Goal: Entertainment & Leisure: Consume media (video, audio)

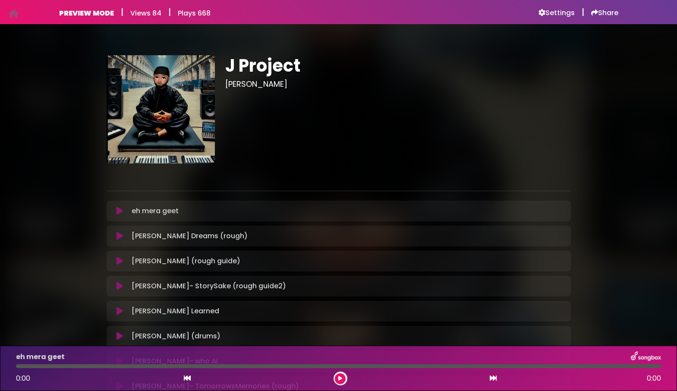
scroll to position [30, 0]
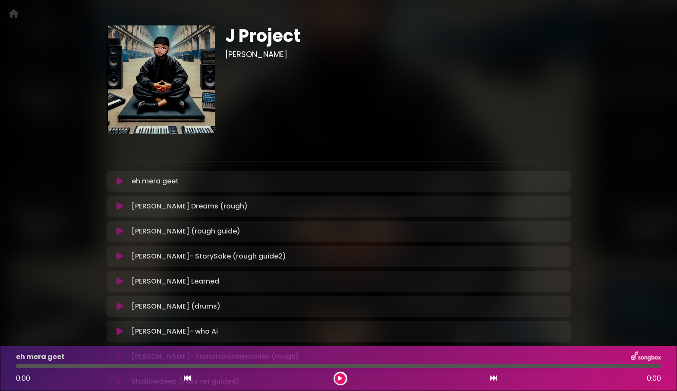
click at [121, 181] on icon at bounding box center [119, 181] width 6 height 9
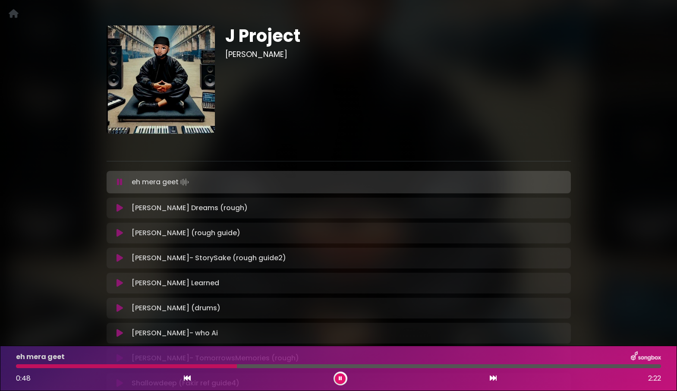
click at [121, 181] on icon at bounding box center [120, 182] width 6 height 9
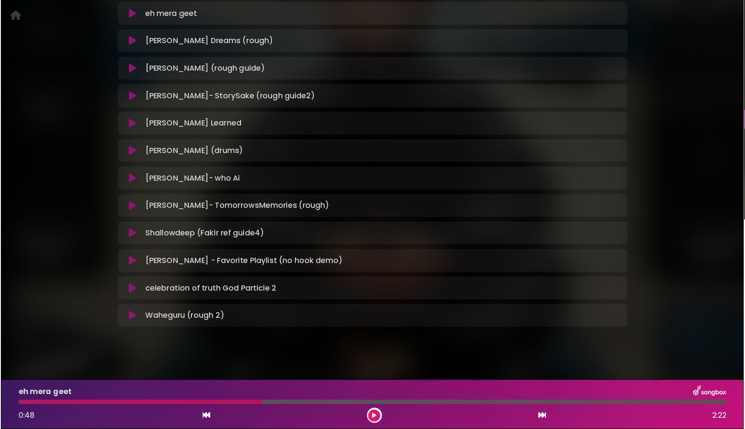
scroll to position [206, 0]
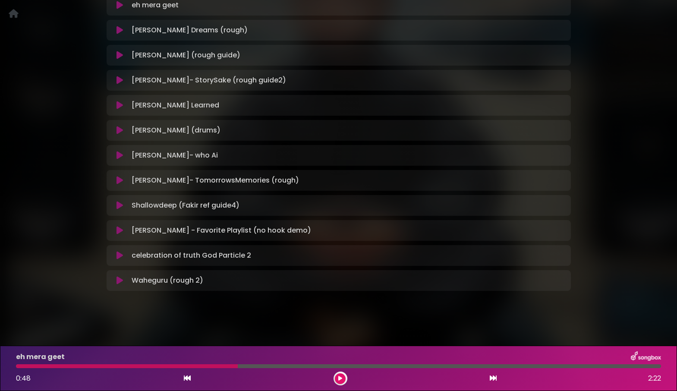
click at [121, 131] on icon at bounding box center [119, 130] width 6 height 9
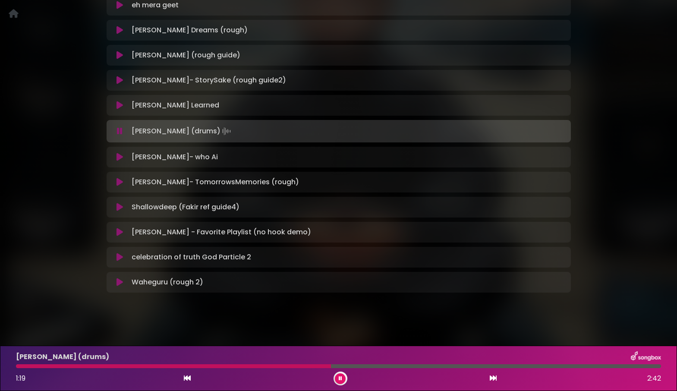
click at [121, 131] on icon at bounding box center [120, 131] width 6 height 9
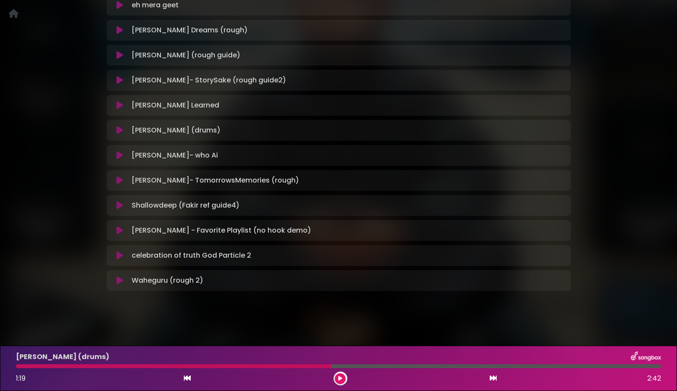
click at [120, 206] on icon at bounding box center [119, 205] width 6 height 9
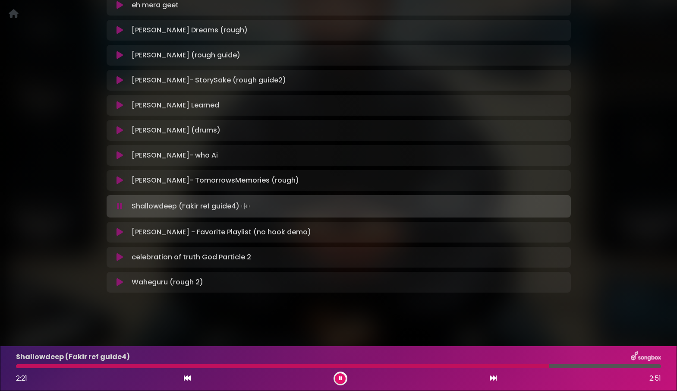
click at [118, 206] on icon at bounding box center [120, 206] width 6 height 9
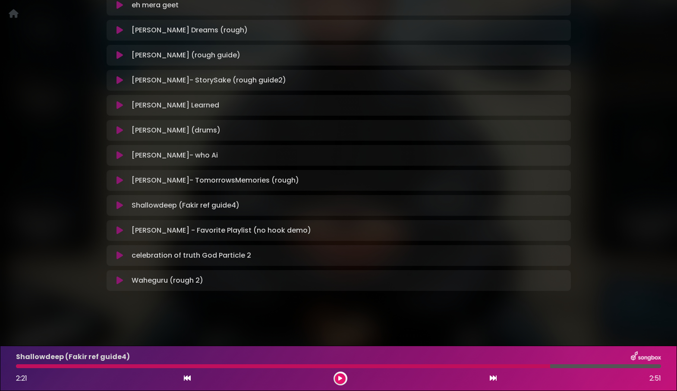
click at [118, 281] on icon at bounding box center [119, 280] width 6 height 9
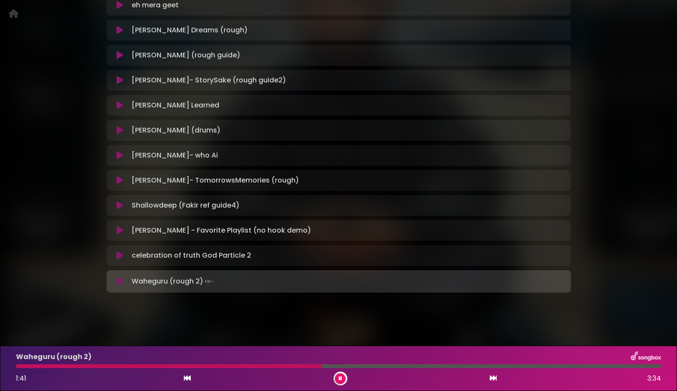
click at [339, 380] on icon at bounding box center [339, 378] width 3 height 5
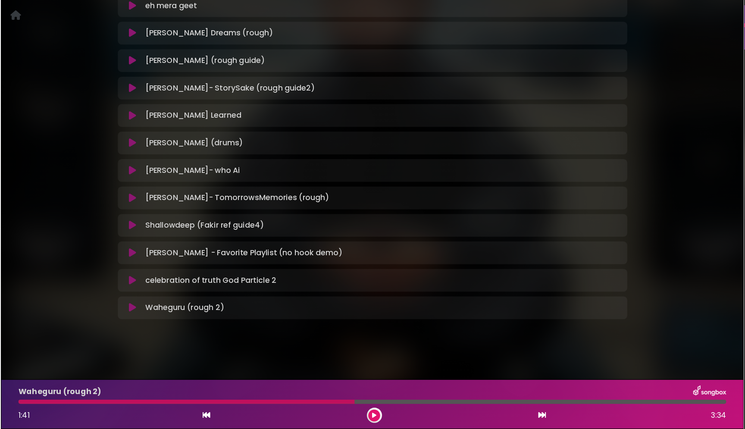
scroll to position [167, 0]
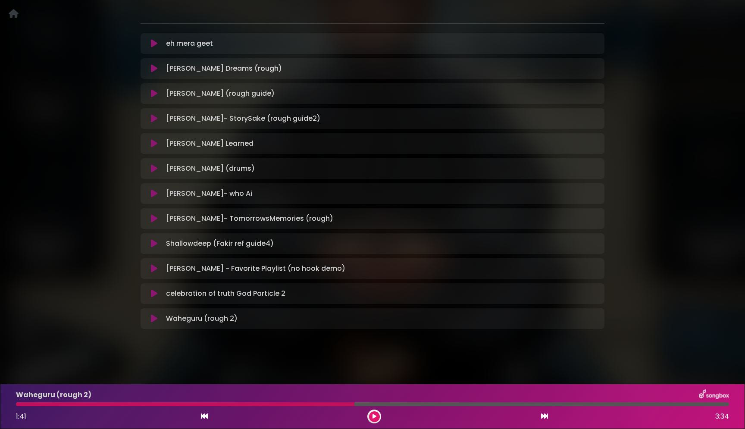
click at [134, 184] on div "J Project Jay Skilly ×" at bounding box center [372, 105] width 569 height 476
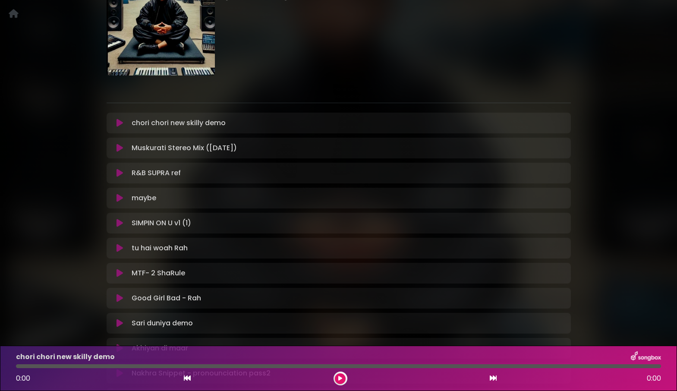
scroll to position [87, 0]
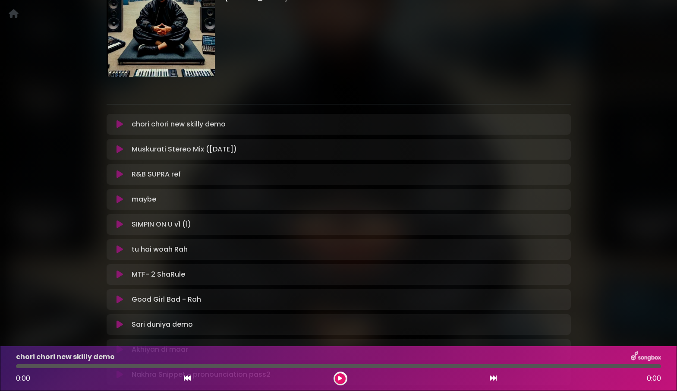
click at [85, 170] on div "J(a)Y(i) Jay Skilly ×" at bounding box center [338, 211] width 569 height 526
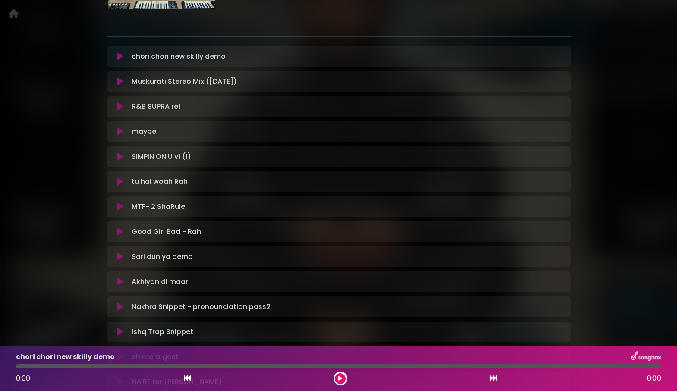
scroll to position [256, 0]
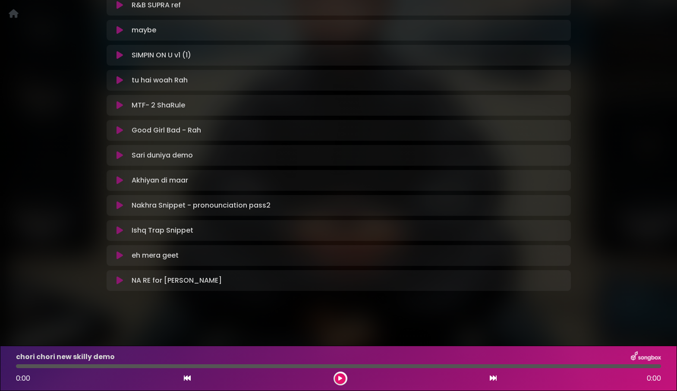
click at [120, 279] on icon at bounding box center [119, 280] width 6 height 9
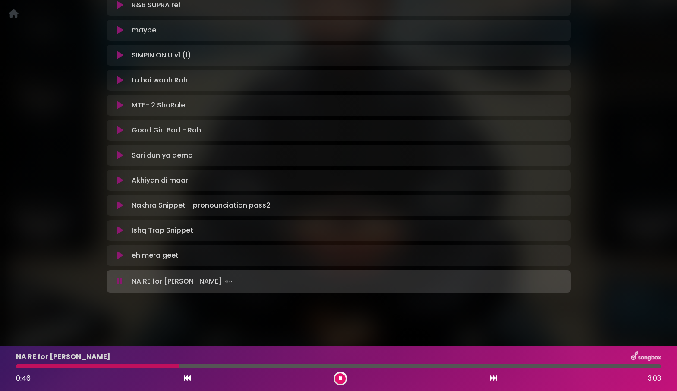
click at [120, 279] on icon at bounding box center [120, 281] width 6 height 9
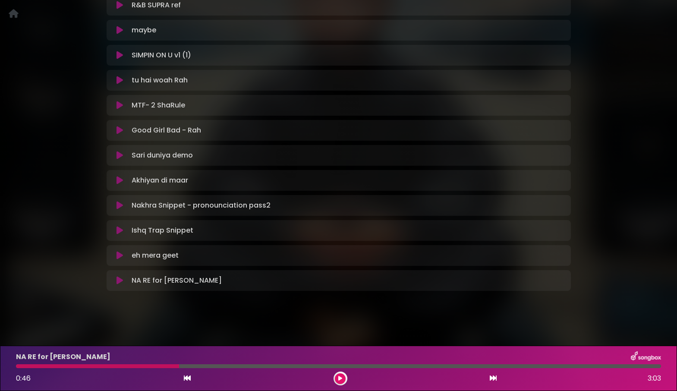
click at [81, 364] on div at bounding box center [97, 366] width 163 height 4
click at [78, 366] on div at bounding box center [97, 366] width 163 height 4
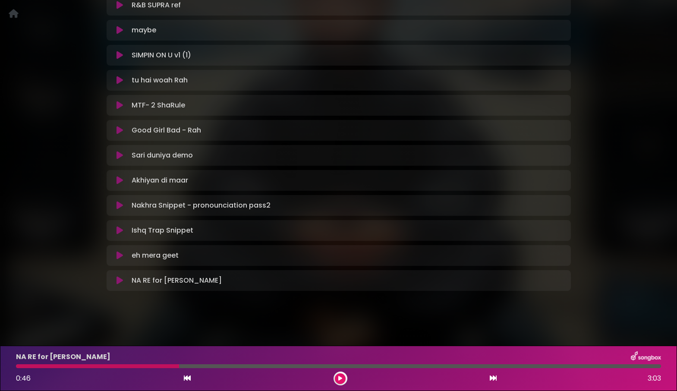
drag, startPoint x: 178, startPoint y: 366, endPoint x: 94, endPoint y: 365, distance: 84.1
click at [94, 365] on div at bounding box center [97, 366] width 163 height 4
click at [55, 365] on div at bounding box center [97, 366] width 163 height 4
click at [77, 364] on div at bounding box center [97, 366] width 163 height 4
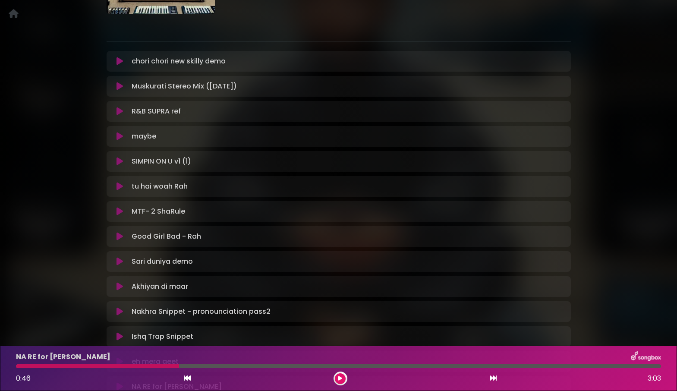
scroll to position [145, 0]
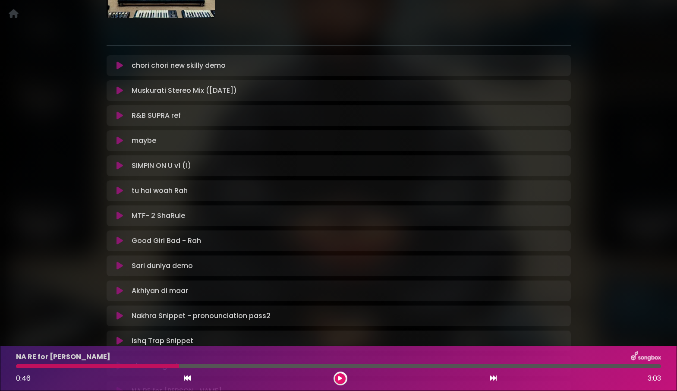
click at [120, 66] on icon at bounding box center [119, 65] width 6 height 9
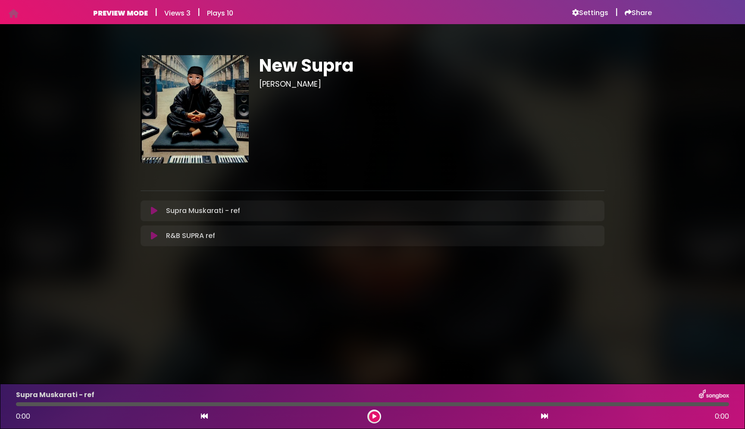
click at [153, 232] on icon at bounding box center [154, 236] width 6 height 9
click at [150, 239] on button at bounding box center [154, 236] width 17 height 9
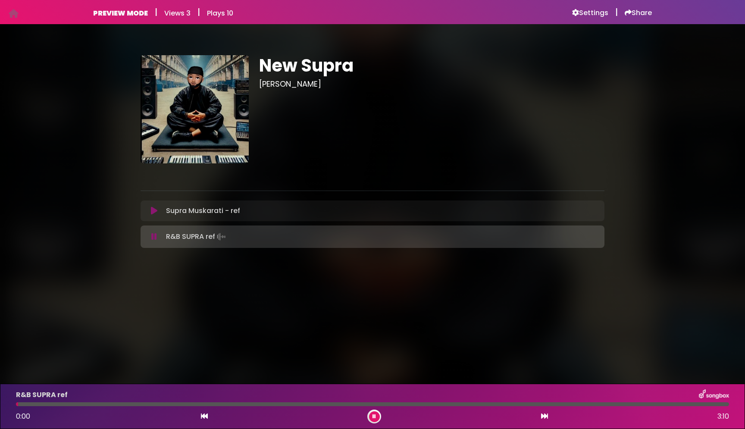
click at [150, 239] on button at bounding box center [154, 236] width 17 height 9
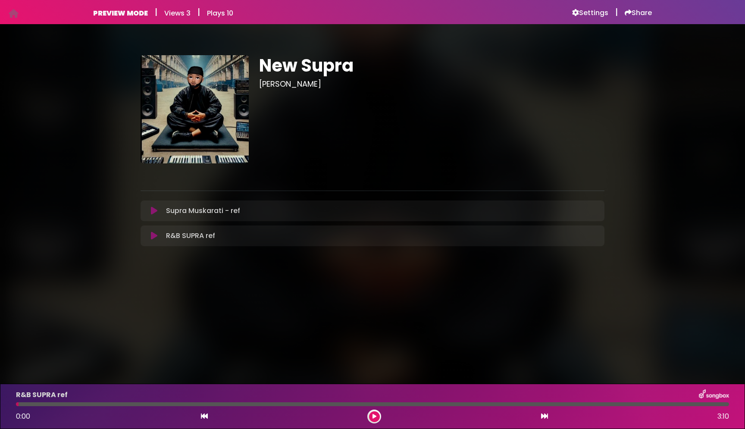
click at [150, 239] on button at bounding box center [154, 236] width 17 height 9
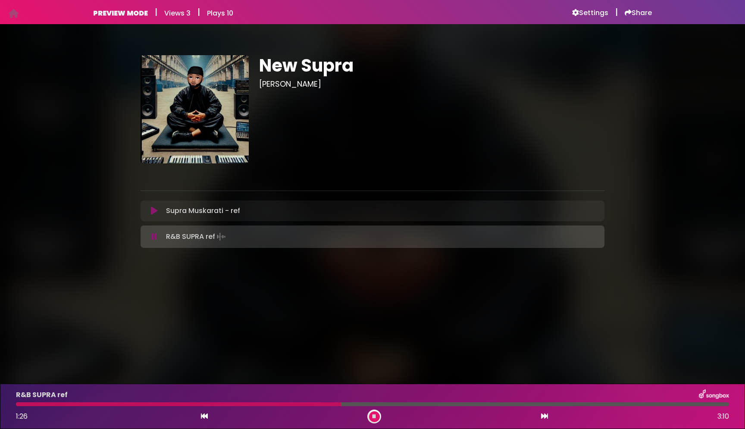
click at [157, 237] on button at bounding box center [154, 236] width 17 height 9
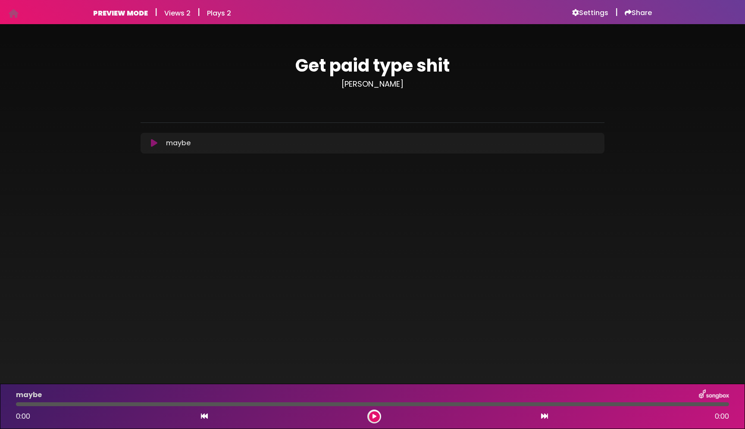
click at [150, 142] on button at bounding box center [154, 143] width 17 height 9
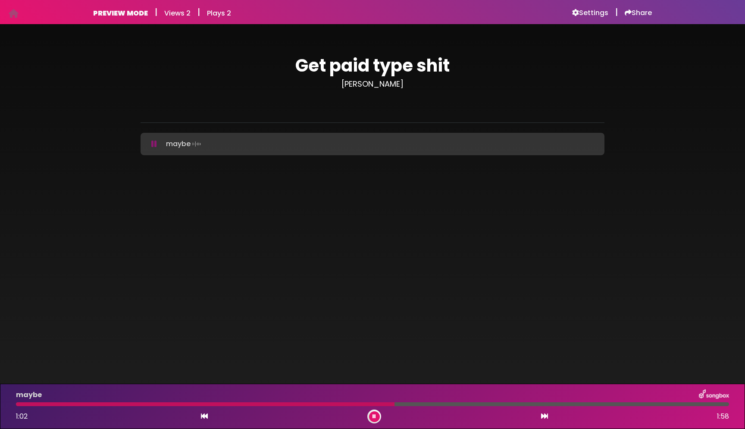
click at [150, 142] on button at bounding box center [154, 144] width 17 height 9
